Goal: Navigation & Orientation: Find specific page/section

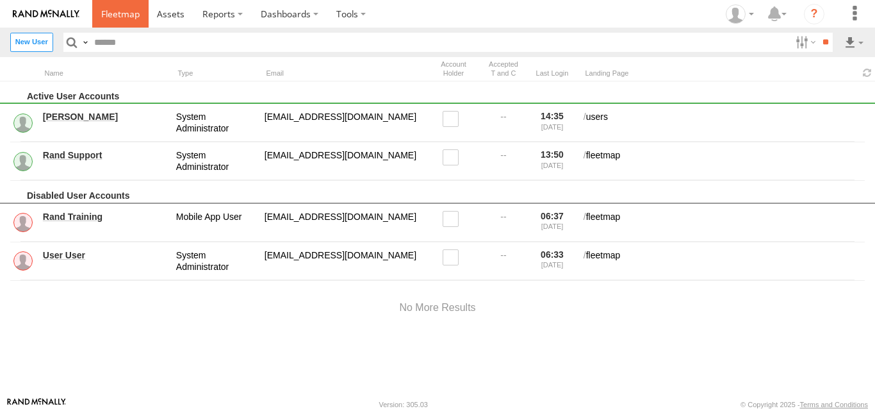
click at [129, 12] on span at bounding box center [120, 14] width 38 height 12
